Goal: Task Accomplishment & Management: Complete application form

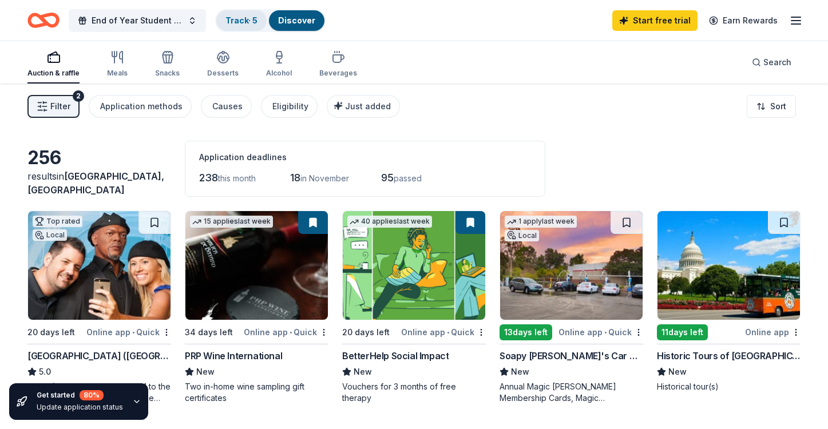
click at [255, 25] on div "Track · 5" at bounding box center [241, 20] width 50 height 21
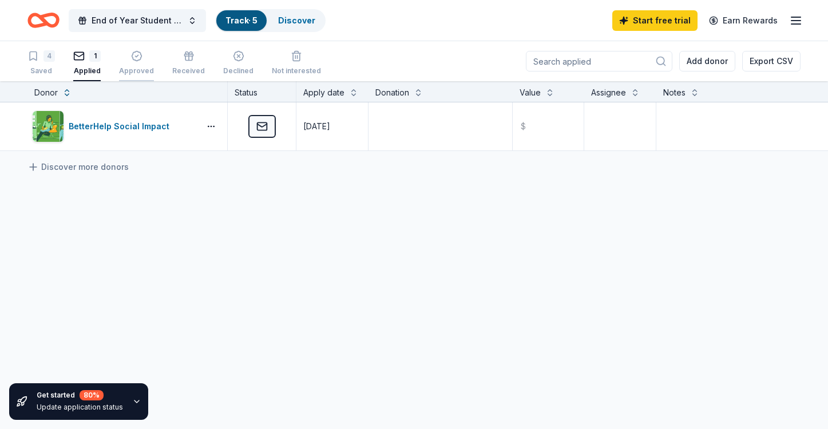
click at [133, 61] on icon "button" at bounding box center [136, 55] width 11 height 11
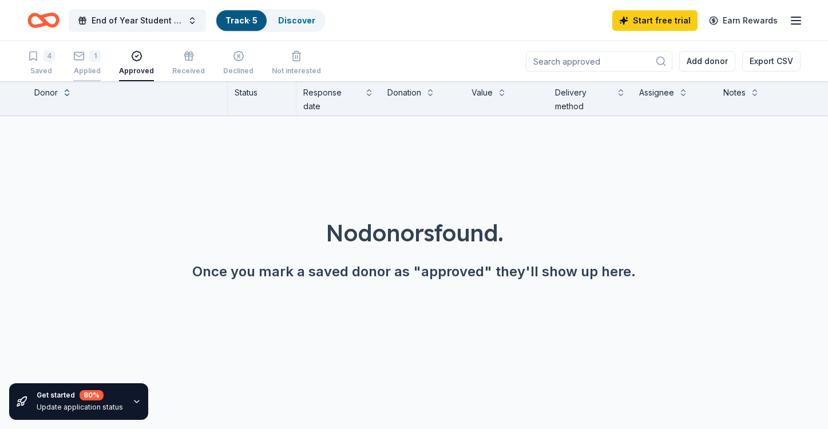
click at [90, 61] on div "1" at bounding box center [94, 55] width 11 height 11
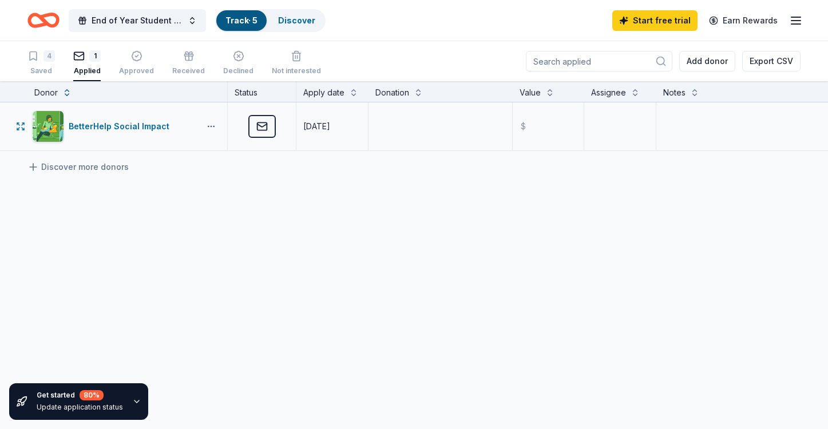
click at [209, 124] on button "button" at bounding box center [211, 126] width 23 height 9
click at [189, 175] on div "View application" at bounding box center [169, 176] width 101 height 21
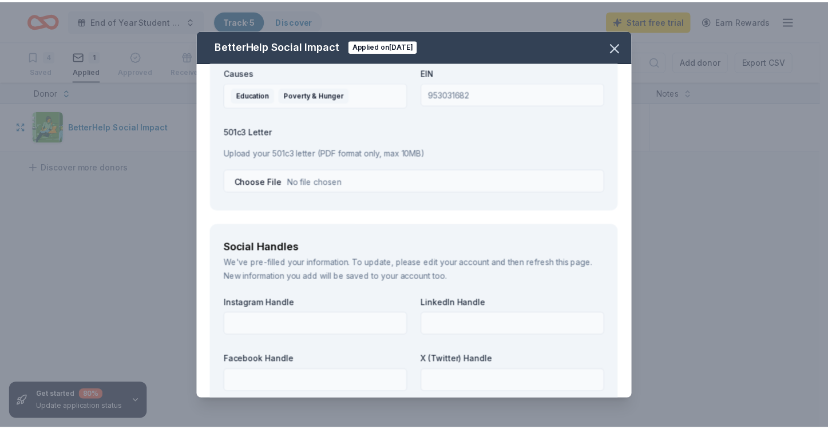
scroll to position [1704, 0]
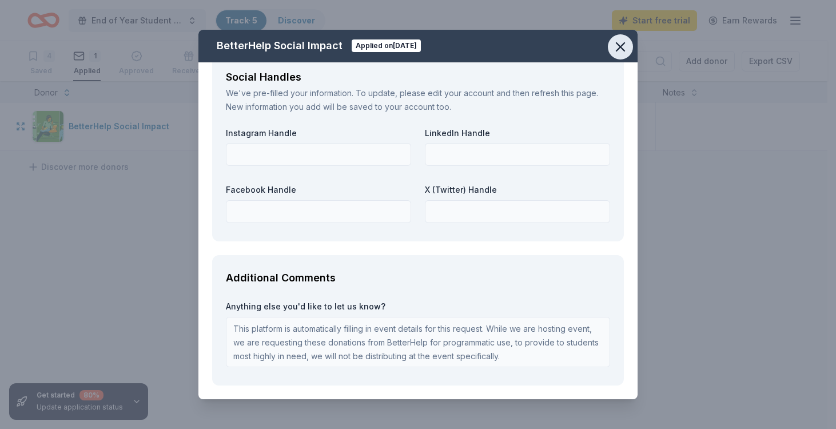
click at [627, 43] on icon "button" at bounding box center [621, 47] width 16 height 16
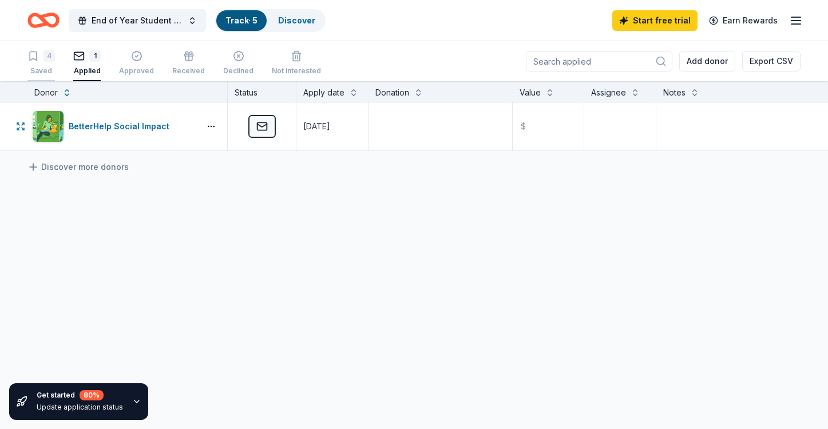
click at [45, 71] on div "Saved" at bounding box center [40, 70] width 27 height 9
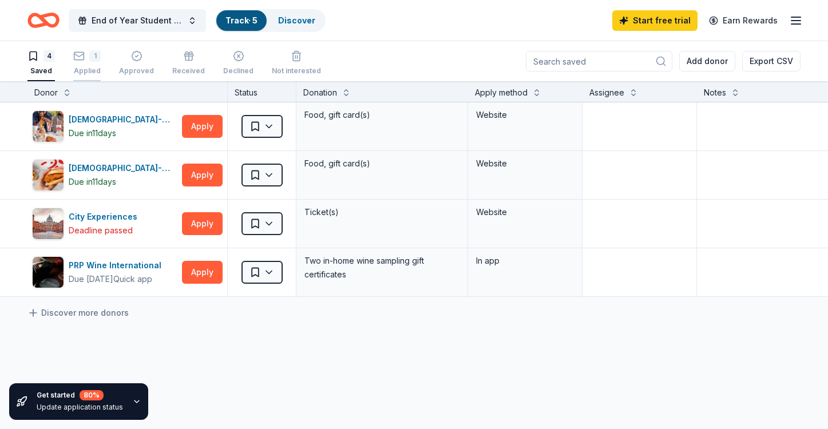
click at [83, 70] on div "Applied" at bounding box center [86, 70] width 27 height 9
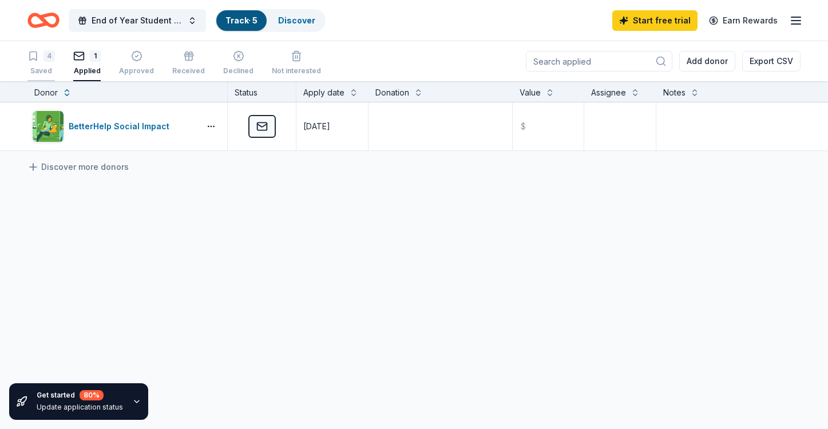
click at [47, 70] on div "Saved" at bounding box center [40, 70] width 27 height 9
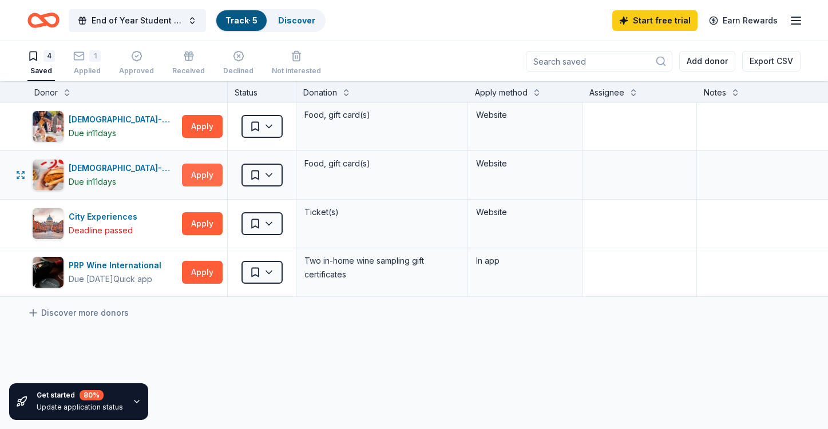
click at [200, 173] on button "Apply" at bounding box center [202, 175] width 41 height 23
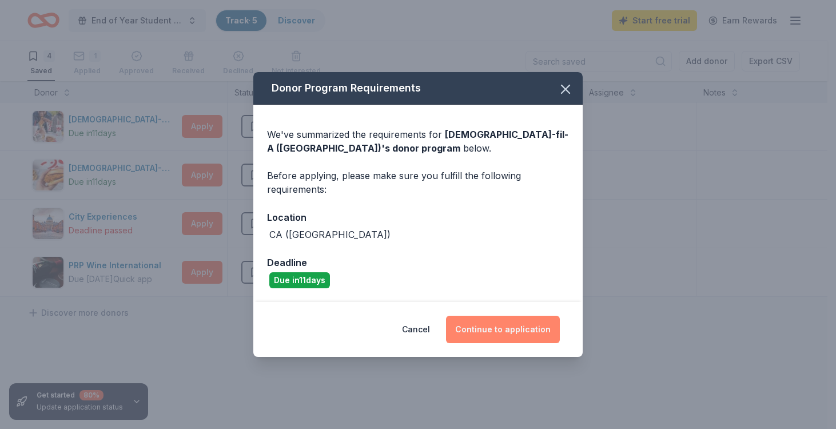
click at [474, 335] on button "Continue to application" at bounding box center [503, 329] width 114 height 27
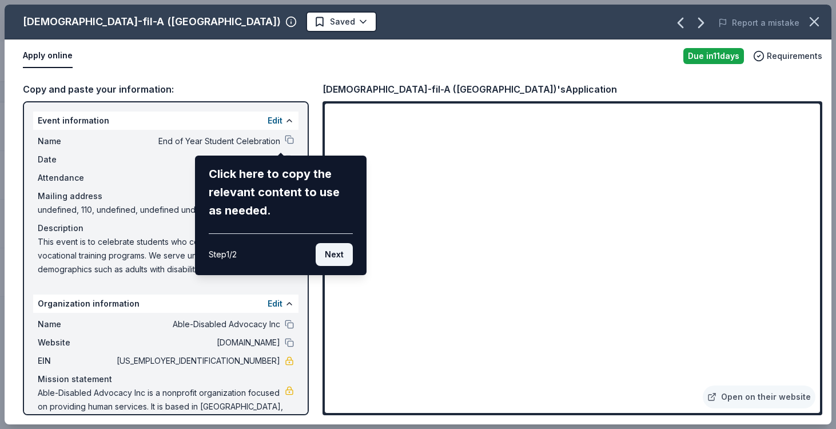
click at [336, 254] on button "Next" at bounding box center [334, 254] width 37 height 23
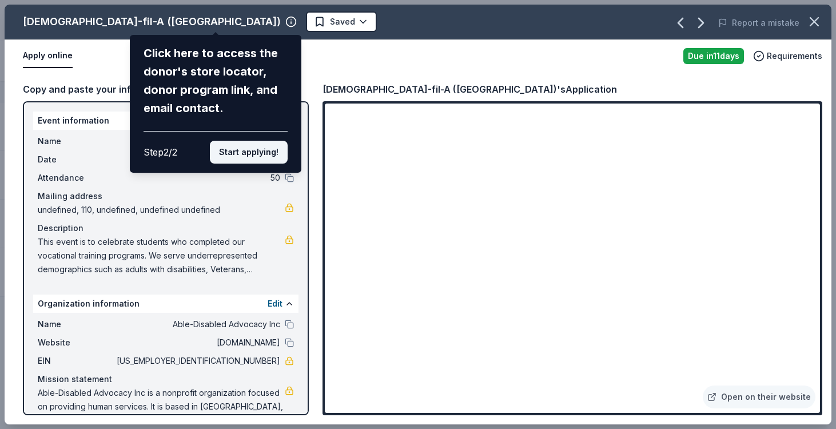
click at [248, 154] on button "Start applying!" at bounding box center [249, 152] width 78 height 23
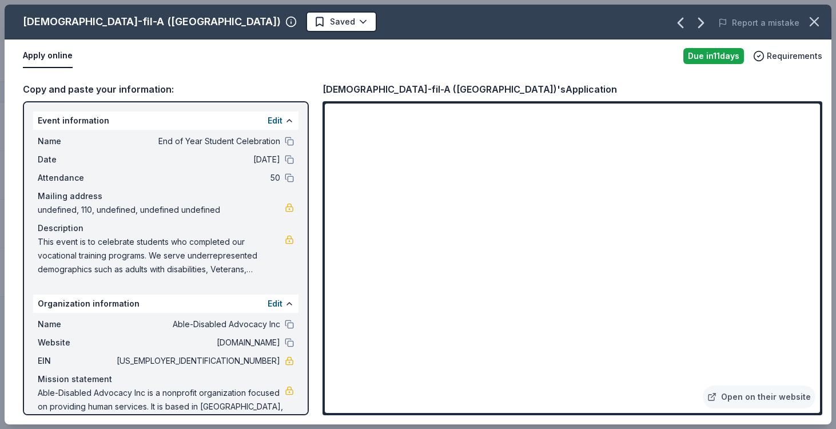
click at [269, 122] on div "[DEMOGRAPHIC_DATA]-fil-A ([GEOGRAPHIC_DATA]) Saved Report a mistake Apply onlin…" at bounding box center [418, 215] width 827 height 420
click at [428, 179] on div "[DEMOGRAPHIC_DATA]-fil-A ([GEOGRAPHIC_DATA]) Saved Report a mistake Apply onlin…" at bounding box center [418, 215] width 827 height 420
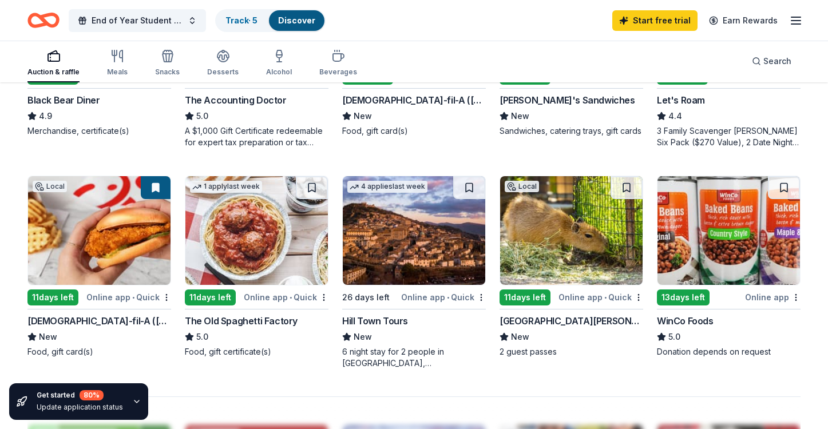
scroll to position [686, 0]
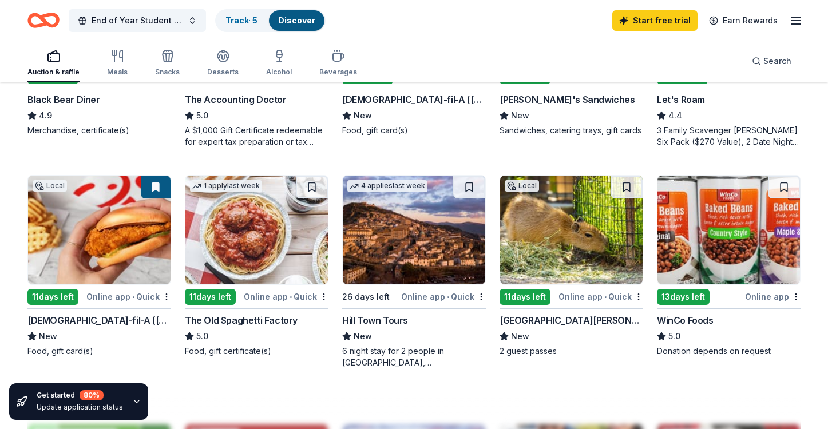
click at [236, 281] on img at bounding box center [256, 230] width 142 height 109
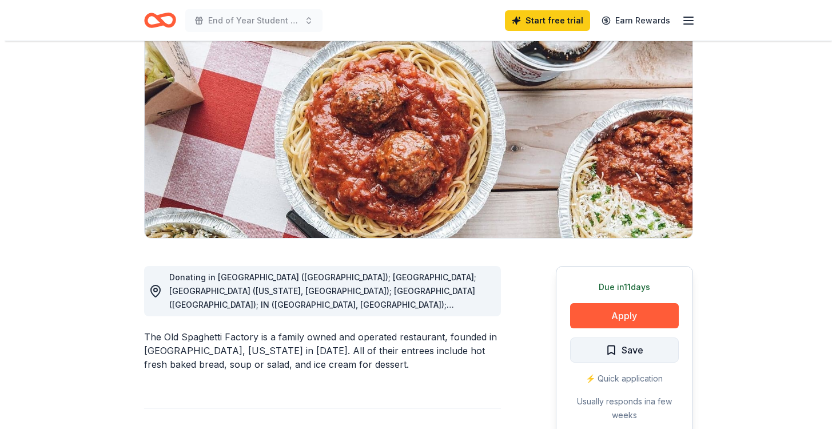
scroll to position [114, 0]
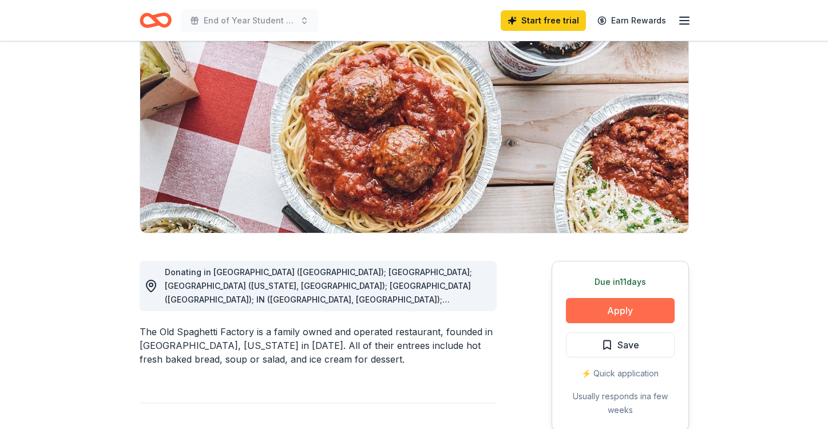
click at [609, 313] on button "Apply" at bounding box center [620, 310] width 109 height 25
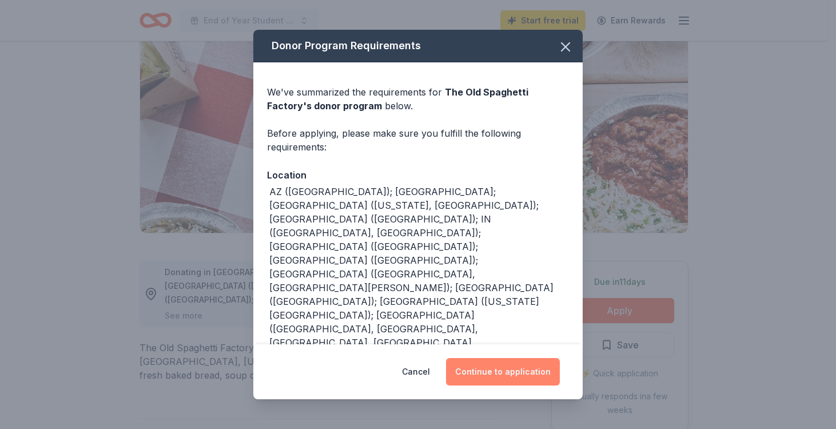
click at [489, 361] on button "Continue to application" at bounding box center [503, 371] width 114 height 27
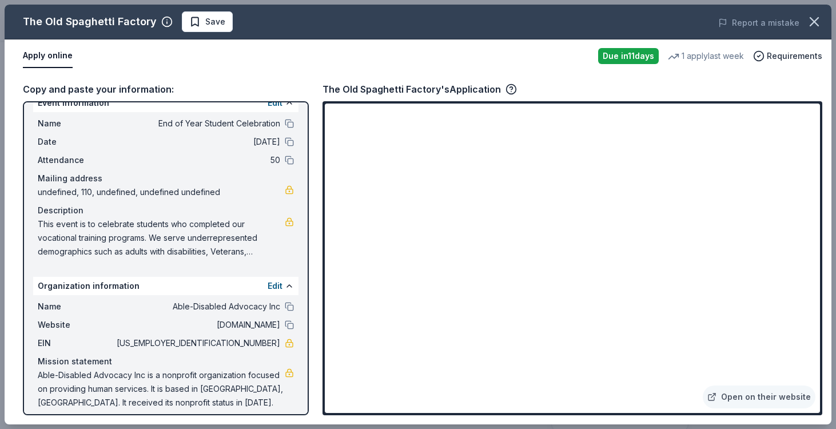
scroll to position [27, 0]
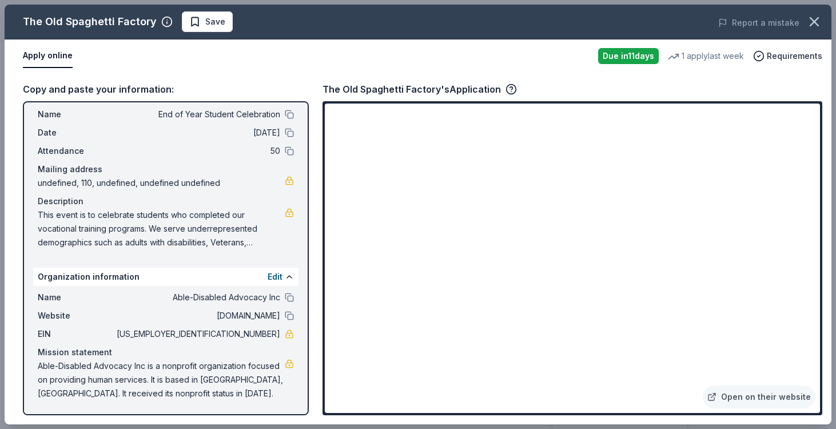
drag, startPoint x: 200, startPoint y: 392, endPoint x: 36, endPoint y: 379, distance: 164.7
click at [36, 379] on div "Name Able-Disabled Advocacy Inc Website able2work.org EIN 95-3031682 Mission st…" at bounding box center [165, 345] width 265 height 119
drag, startPoint x: 36, startPoint y: 368, endPoint x: 128, endPoint y: 385, distance: 93.6
click at [128, 385] on div "Name Able-Disabled Advocacy Inc Website able2work.org EIN 95-3031682 Mission st…" at bounding box center [165, 345] width 265 height 119
click at [175, 71] on div "Apply online Due in 11 days 1 apply last week Requirements" at bounding box center [418, 55] width 827 height 33
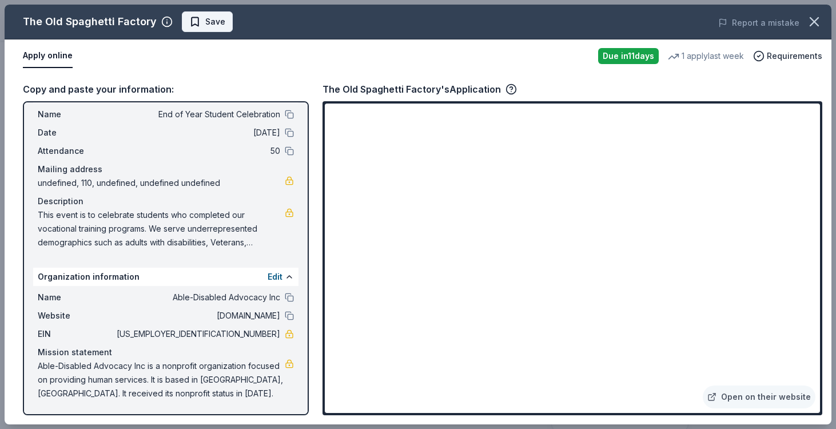
click at [205, 20] on span "Save" at bounding box center [215, 22] width 20 height 14
click at [236, 22] on body "End of Year Student Celebration Start free trial Earn Rewards Due in 11 days Sh…" at bounding box center [414, 100] width 828 height 429
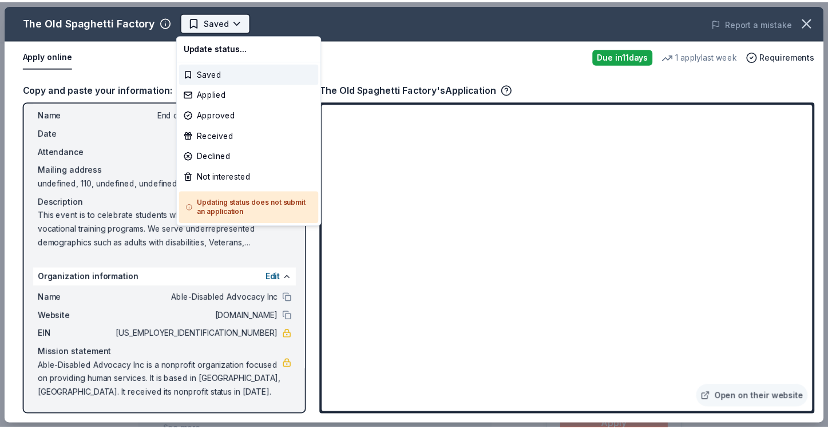
scroll to position [0, 0]
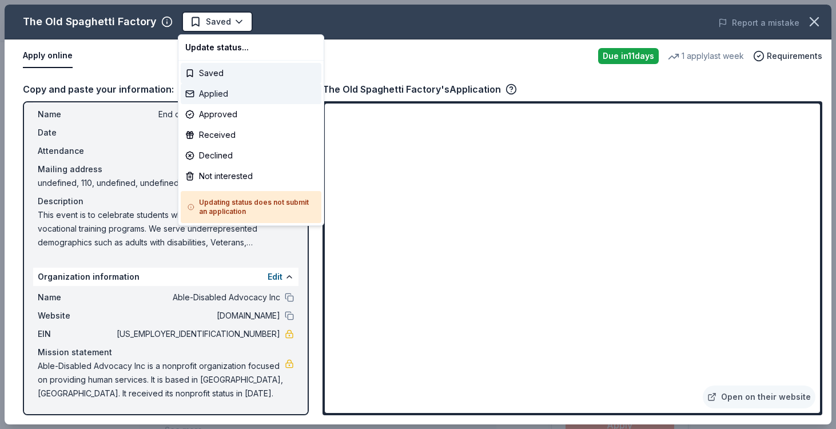
click at [233, 96] on div "Applied" at bounding box center [251, 93] width 141 height 21
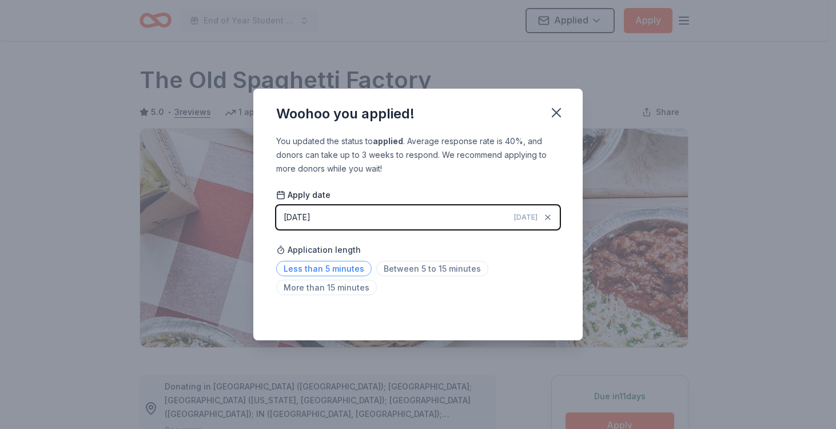
click at [319, 270] on span "Less than 5 minutes" at bounding box center [324, 268] width 96 height 15
click at [555, 106] on icon "button" at bounding box center [556, 113] width 16 height 16
